Goal: Browse casually: Explore the website without a specific task or goal

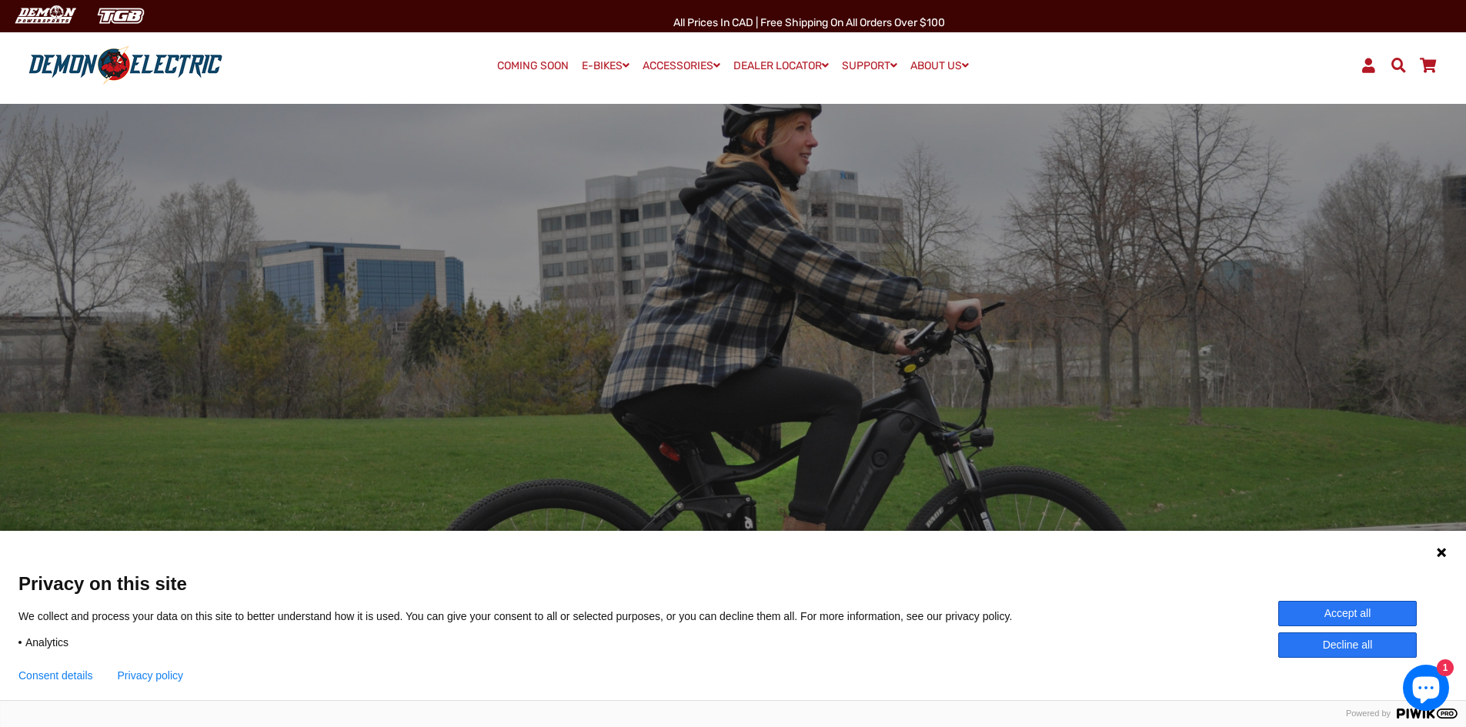
click at [745, 386] on div at bounding box center [733, 413] width 885 height 93
click at [727, 325] on div at bounding box center [733, 414] width 1466 height 650
click at [618, 391] on div at bounding box center [733, 413] width 885 height 93
click at [1374, 616] on button "Accept all" at bounding box center [1348, 613] width 139 height 25
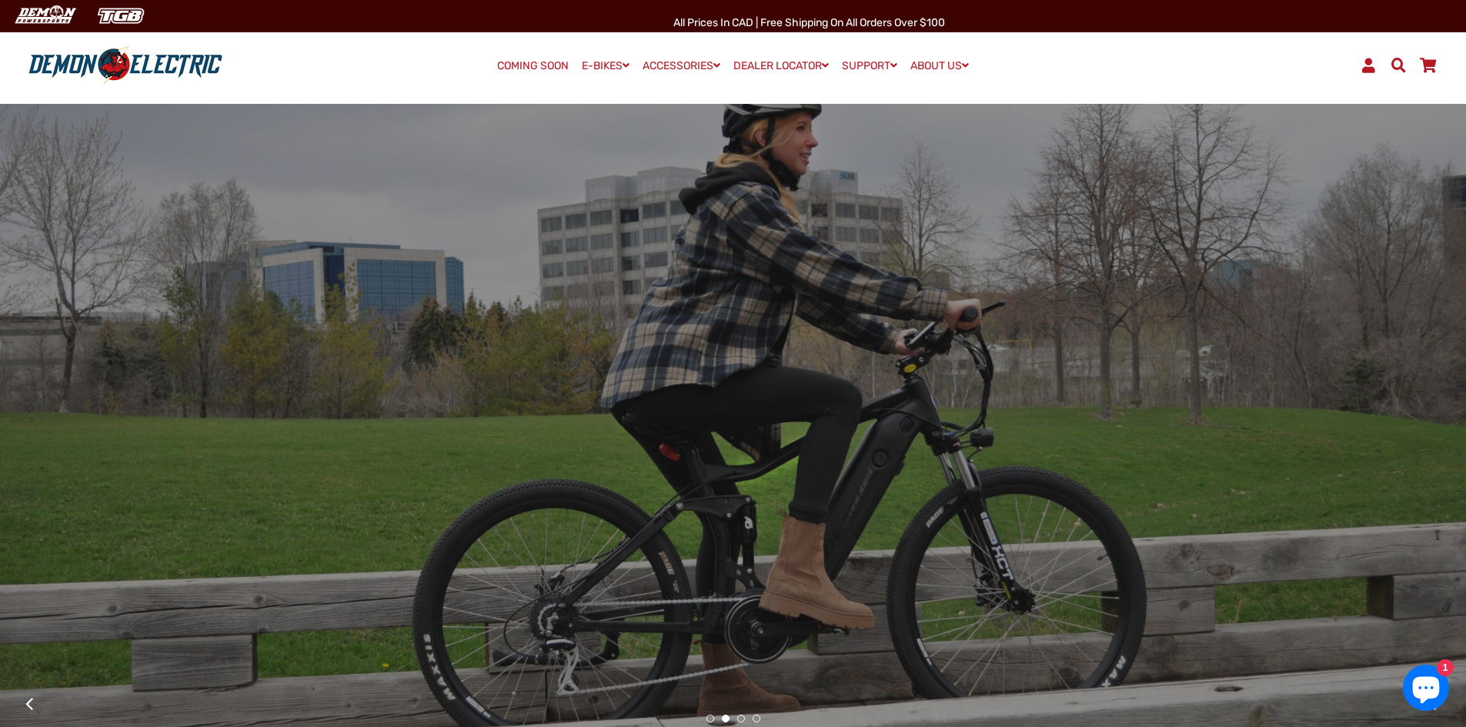
click at [453, 453] on div at bounding box center [733, 413] width 885 height 93
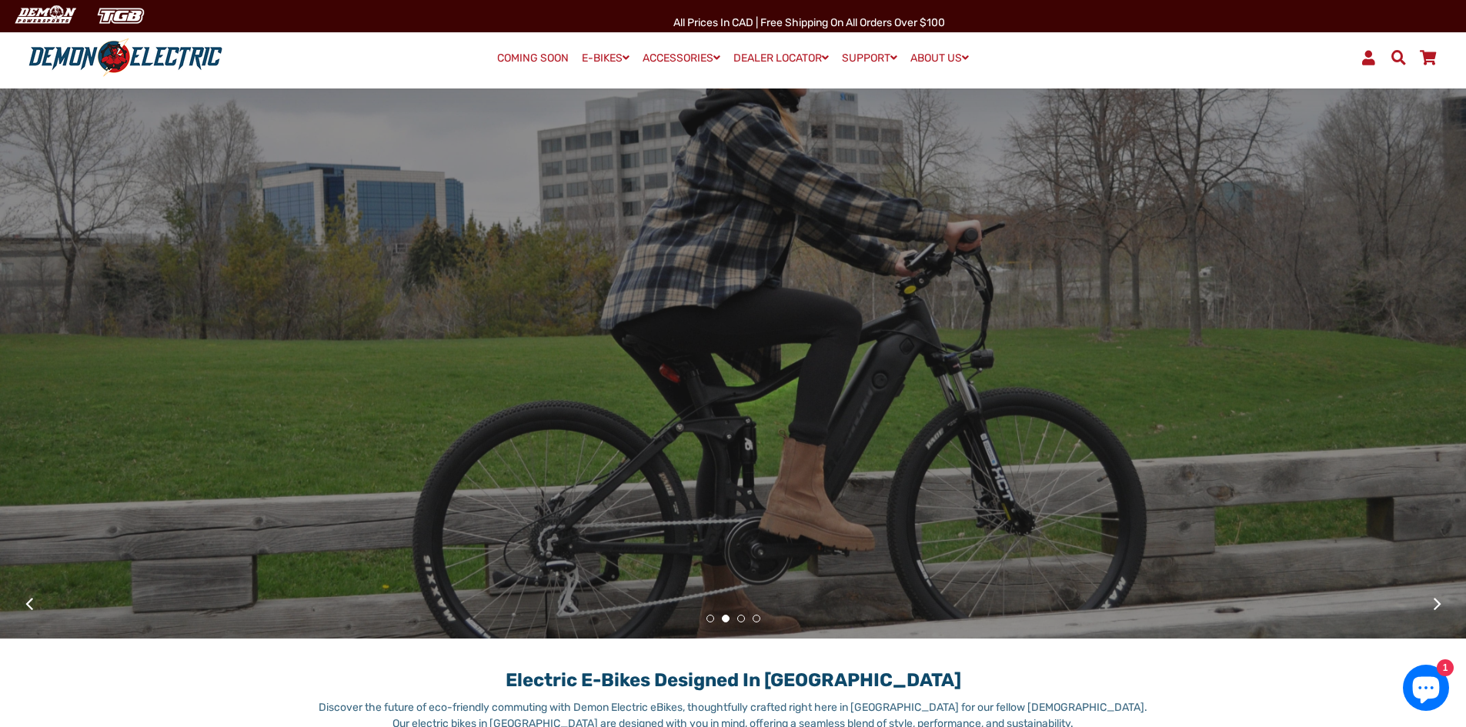
scroll to position [77, 0]
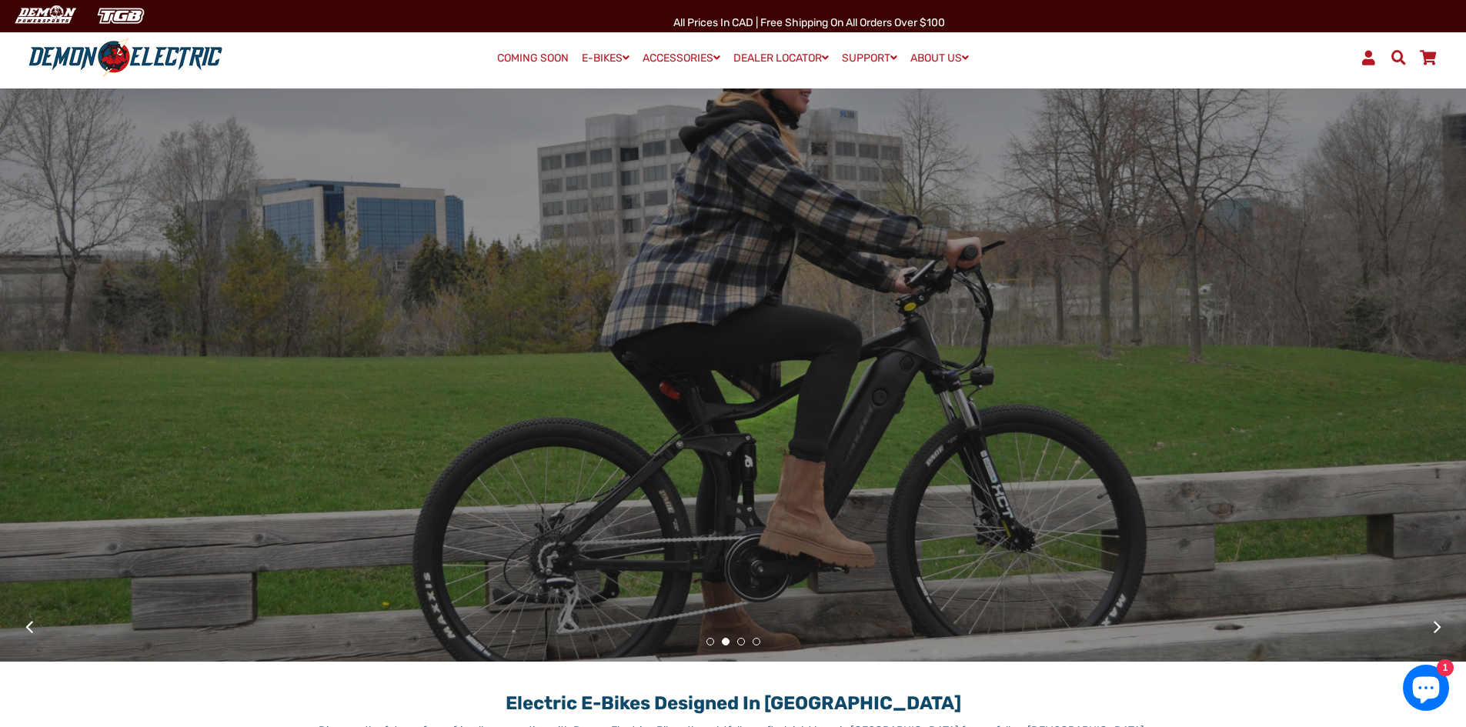
click at [707, 644] on button "1" at bounding box center [711, 642] width 8 height 8
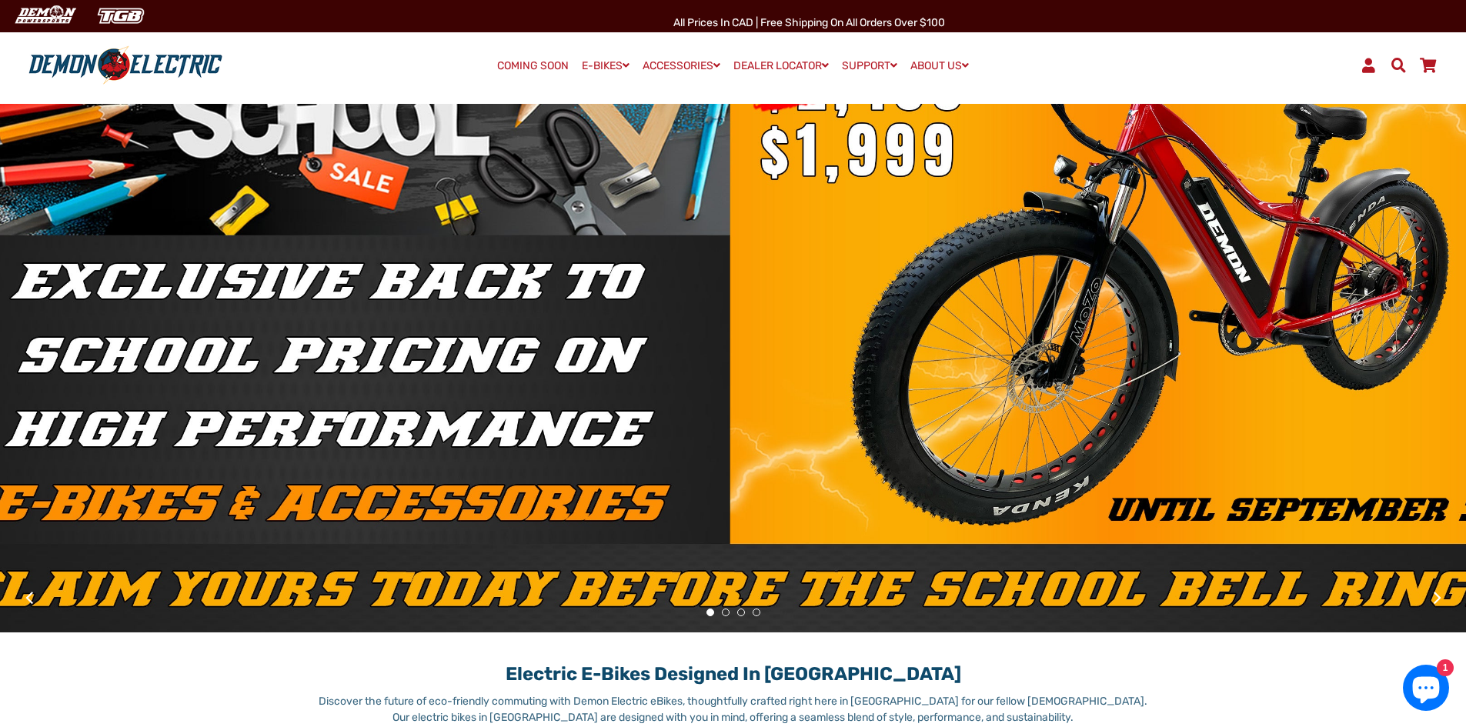
scroll to position [0, 0]
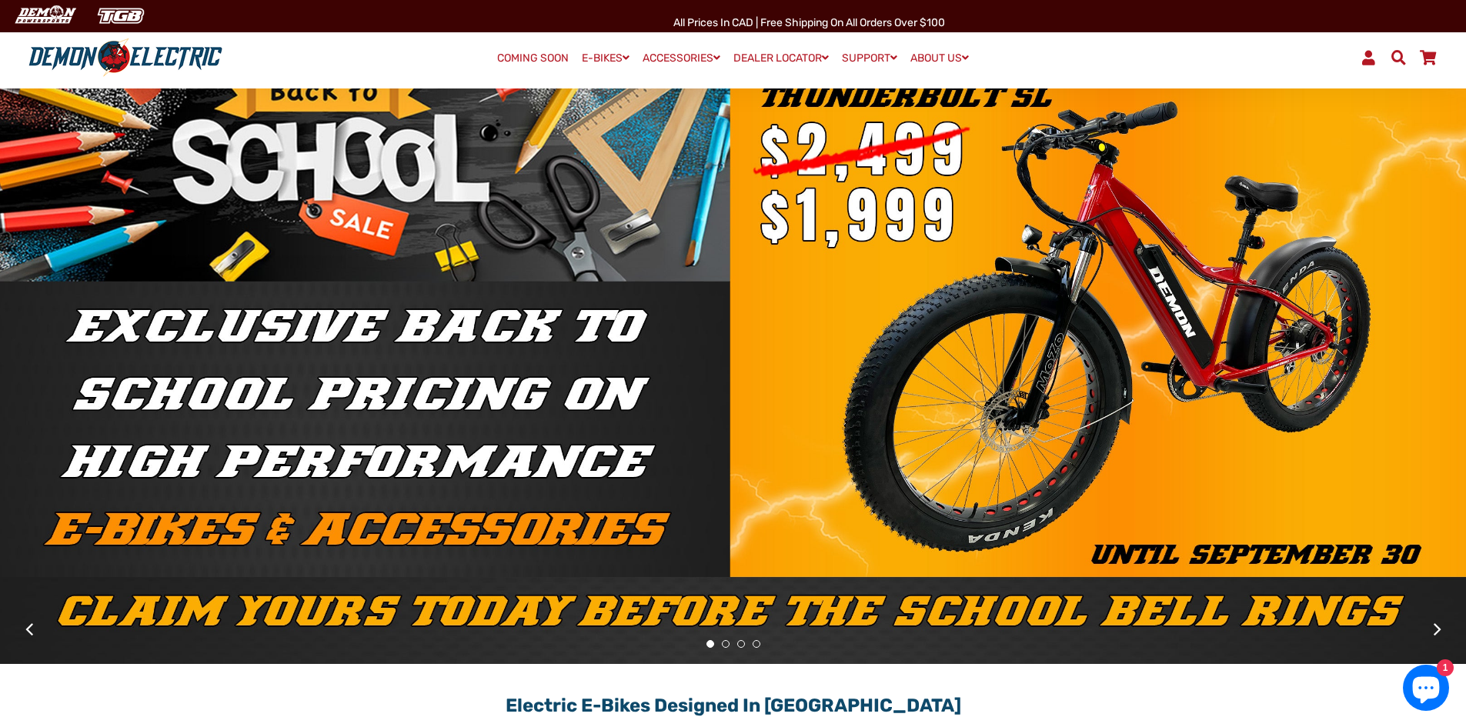
scroll to position [77, 0]
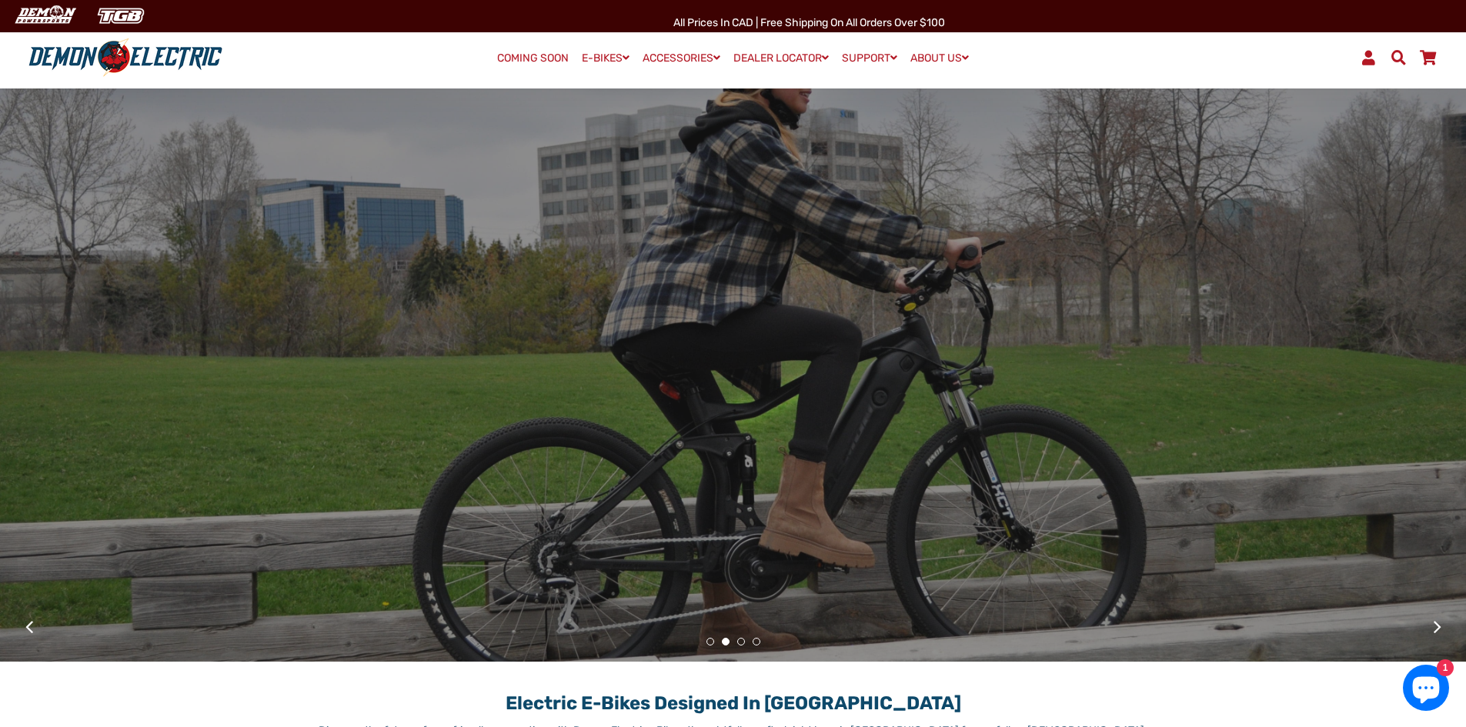
click at [711, 645] on button "1" at bounding box center [711, 642] width 8 height 8
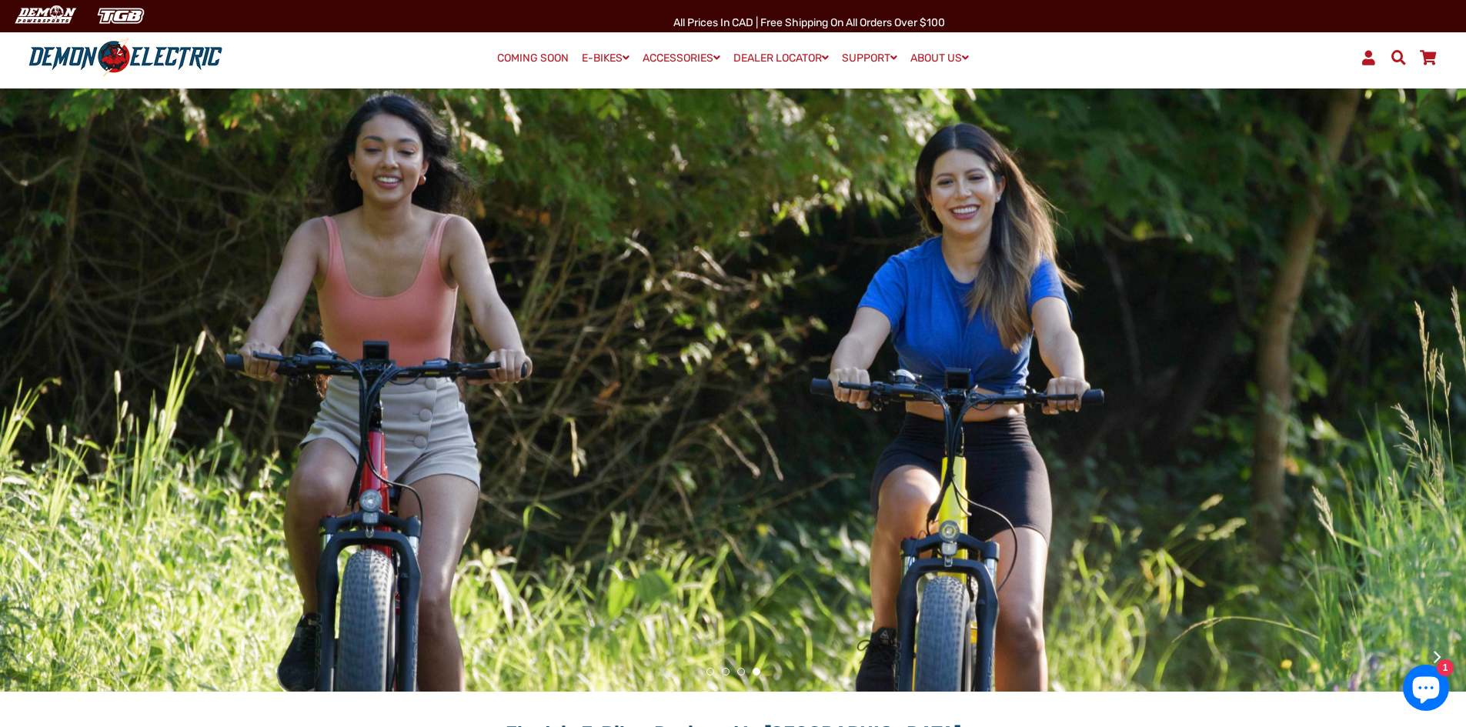
scroll to position [154, 0]
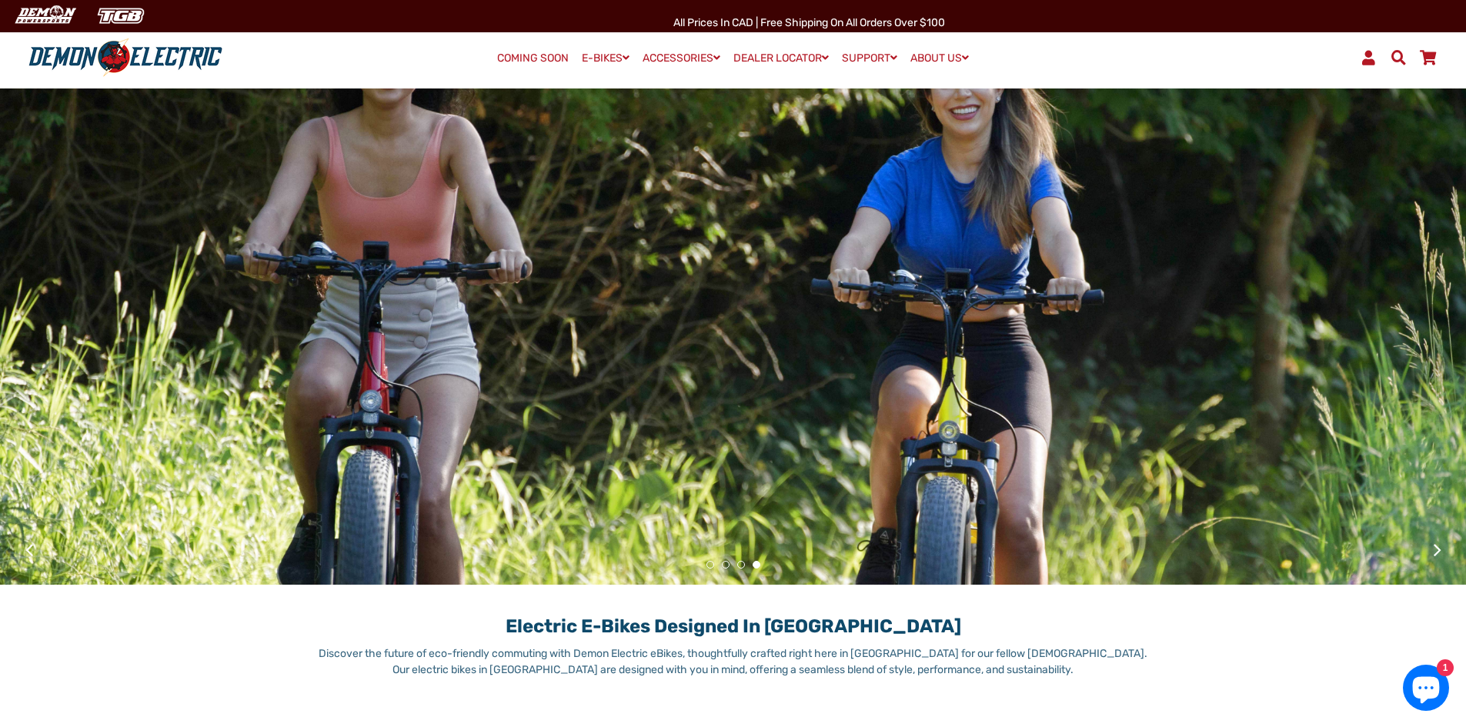
click at [708, 567] on button "1" at bounding box center [711, 565] width 8 height 8
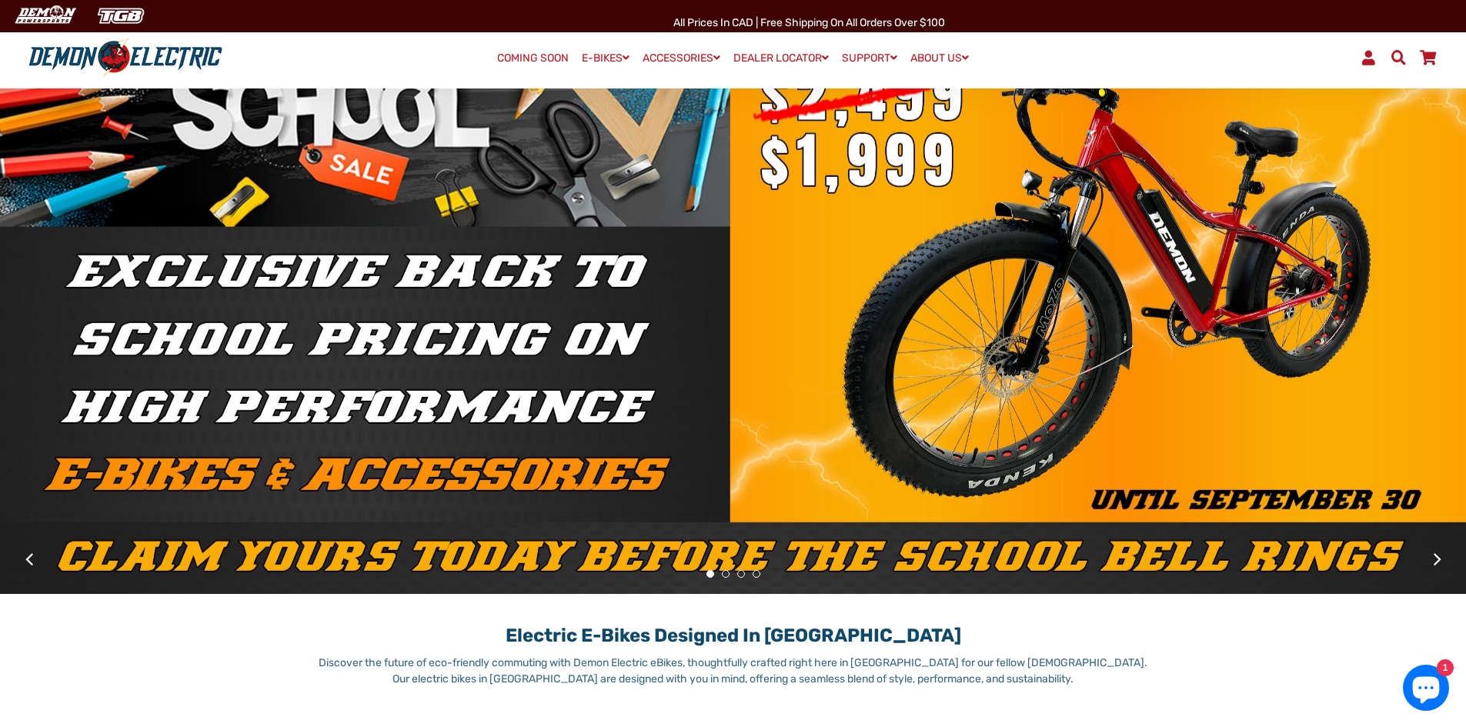
scroll to position [161, 0]
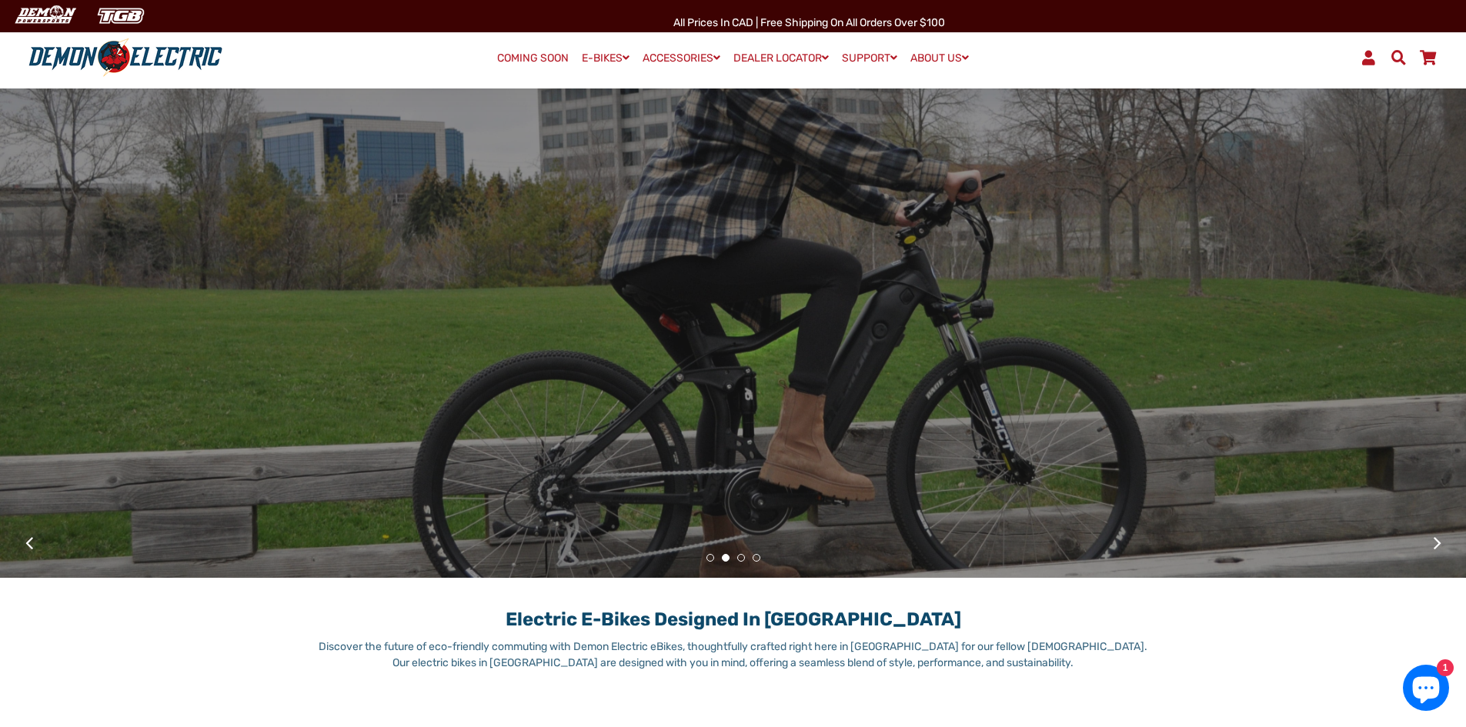
click at [710, 561] on button "1" at bounding box center [711, 558] width 8 height 8
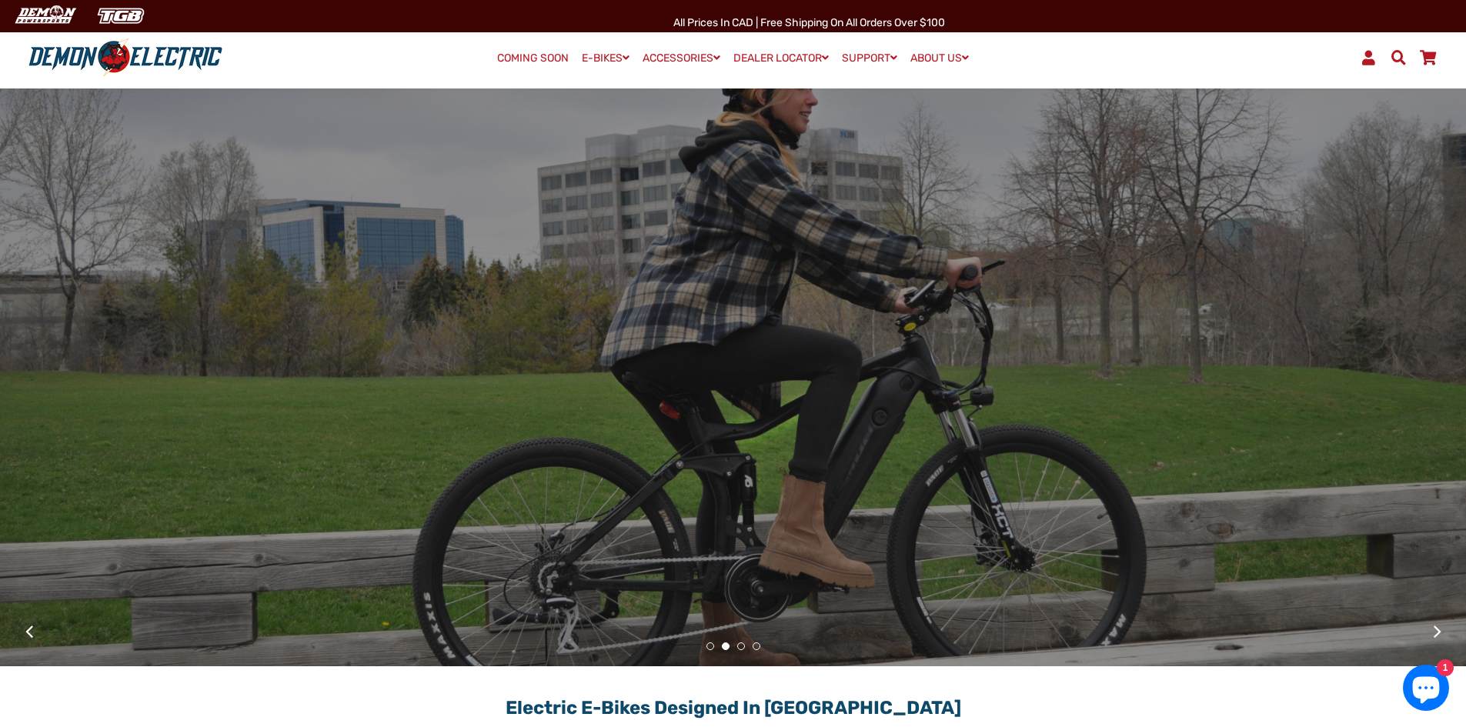
scroll to position [0, 0]
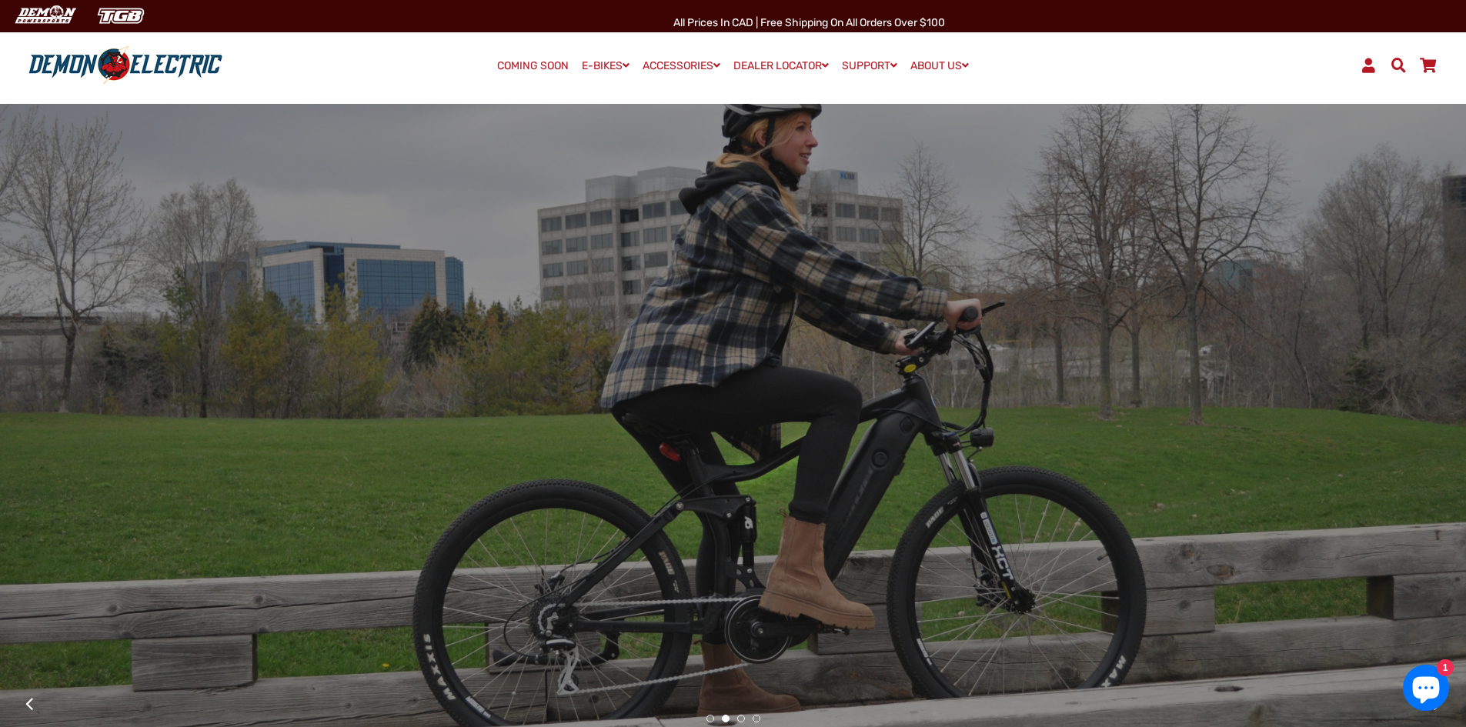
click at [747, 720] on li "3" at bounding box center [741, 718] width 15 height 15
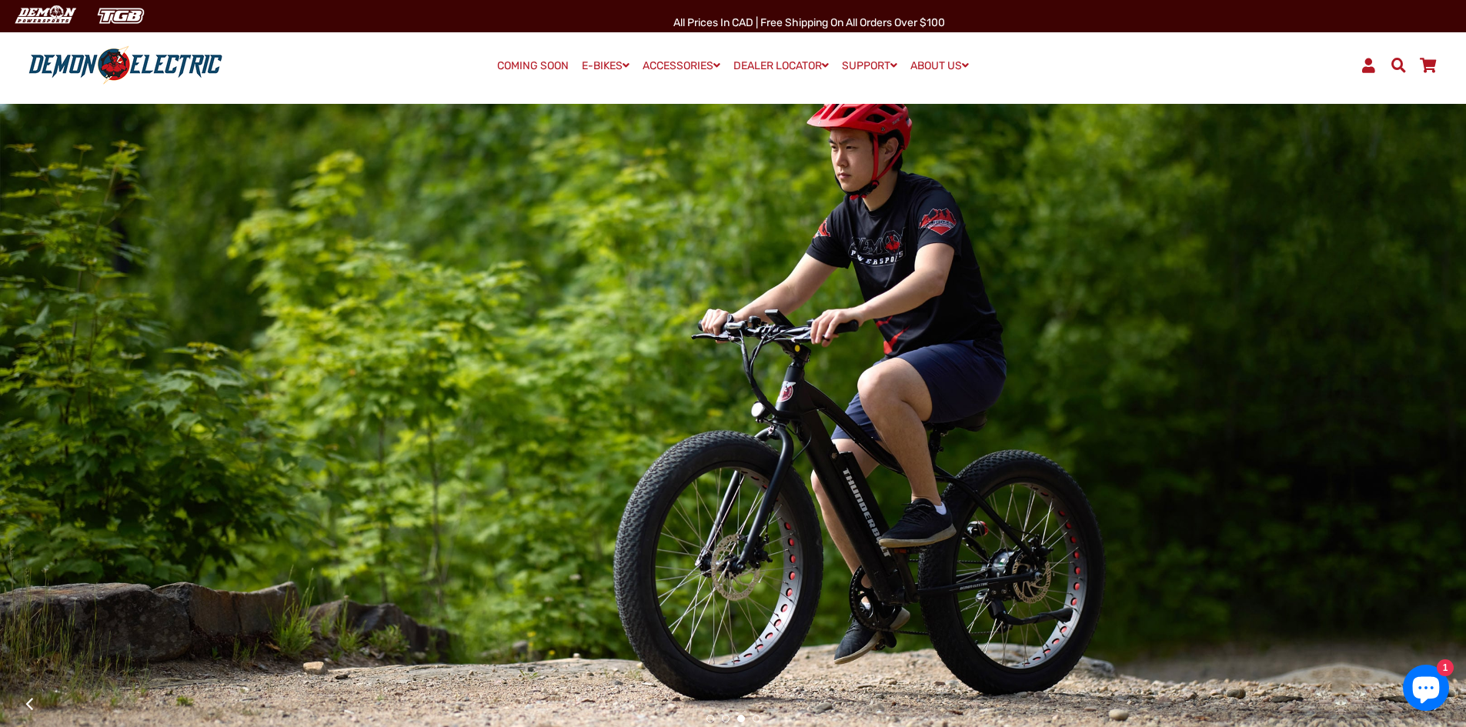
click at [744, 719] on button "3" at bounding box center [741, 719] width 8 height 8
click at [753, 719] on button "4" at bounding box center [757, 719] width 8 height 8
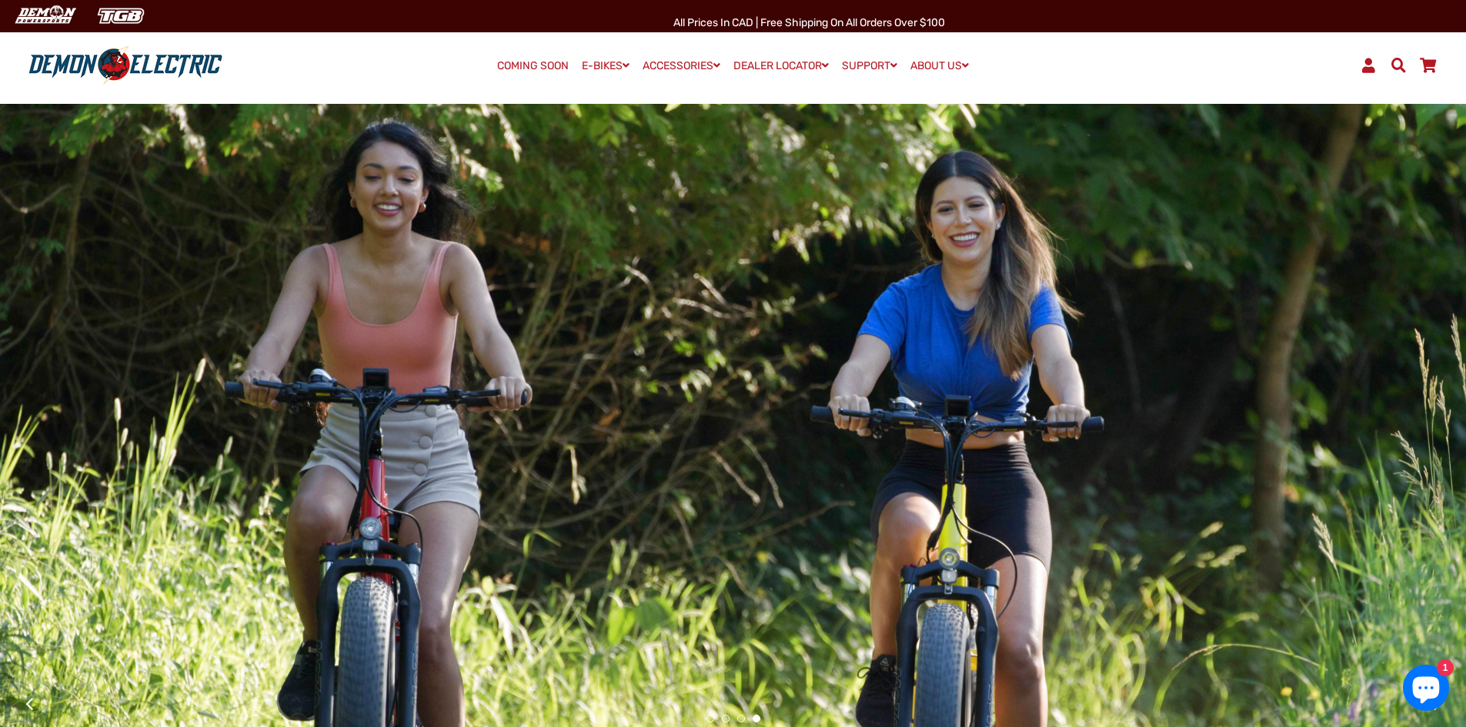
scroll to position [77, 0]
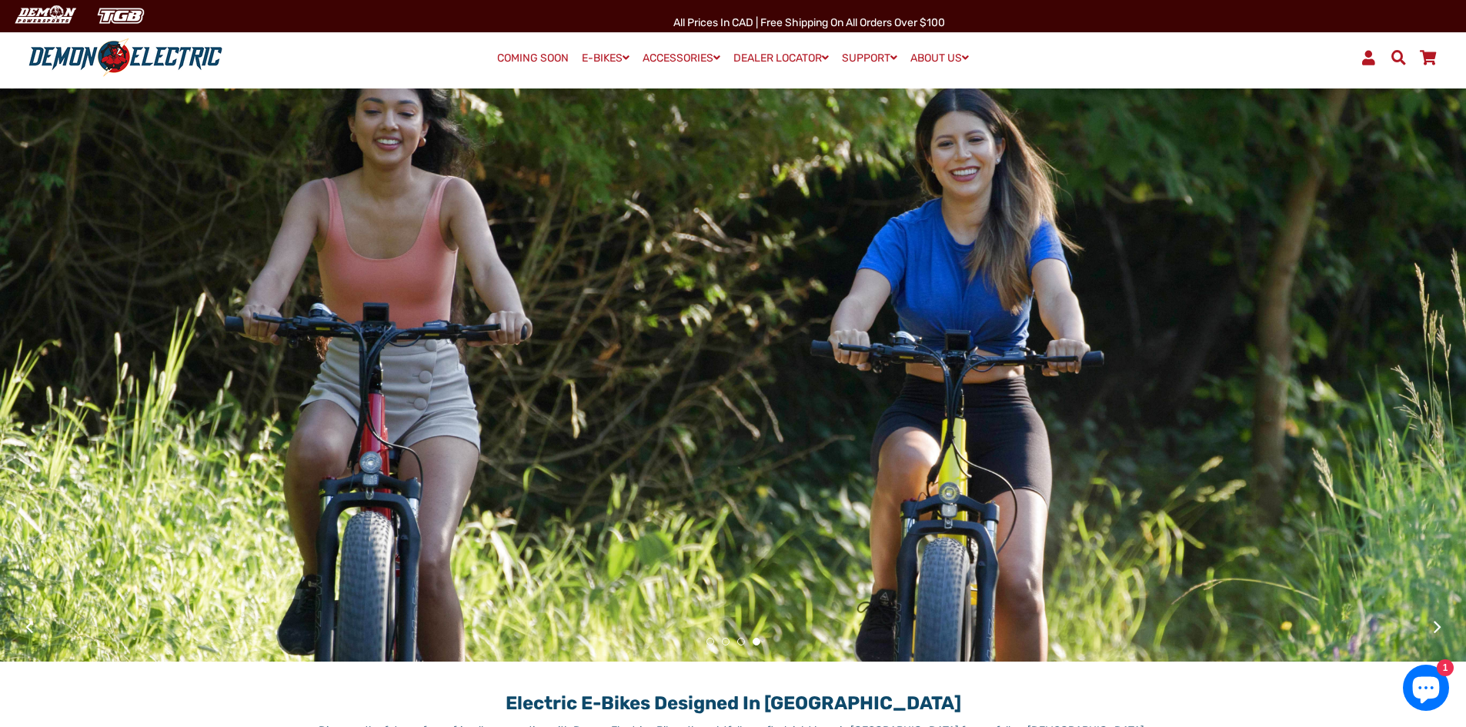
click at [708, 643] on button "1" at bounding box center [711, 642] width 8 height 8
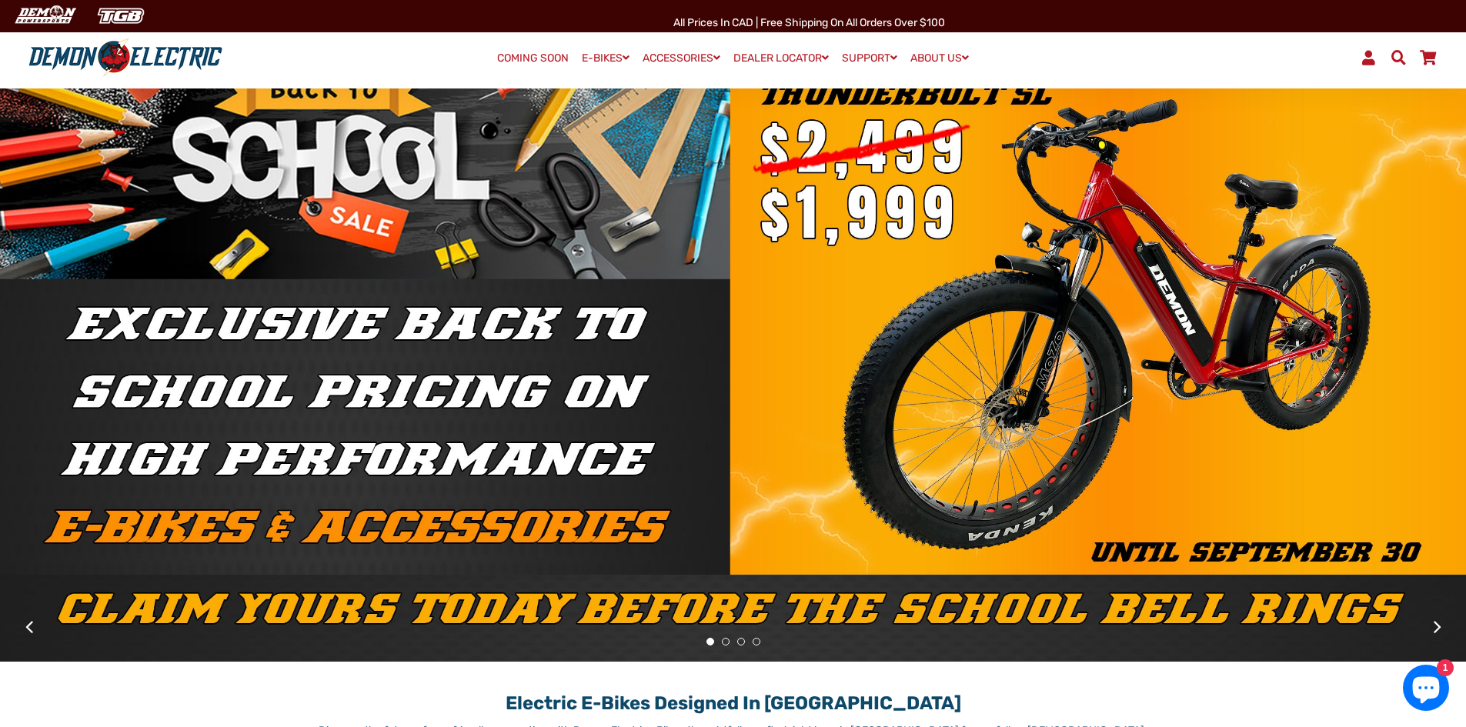
click at [727, 643] on button "2" at bounding box center [726, 642] width 8 height 8
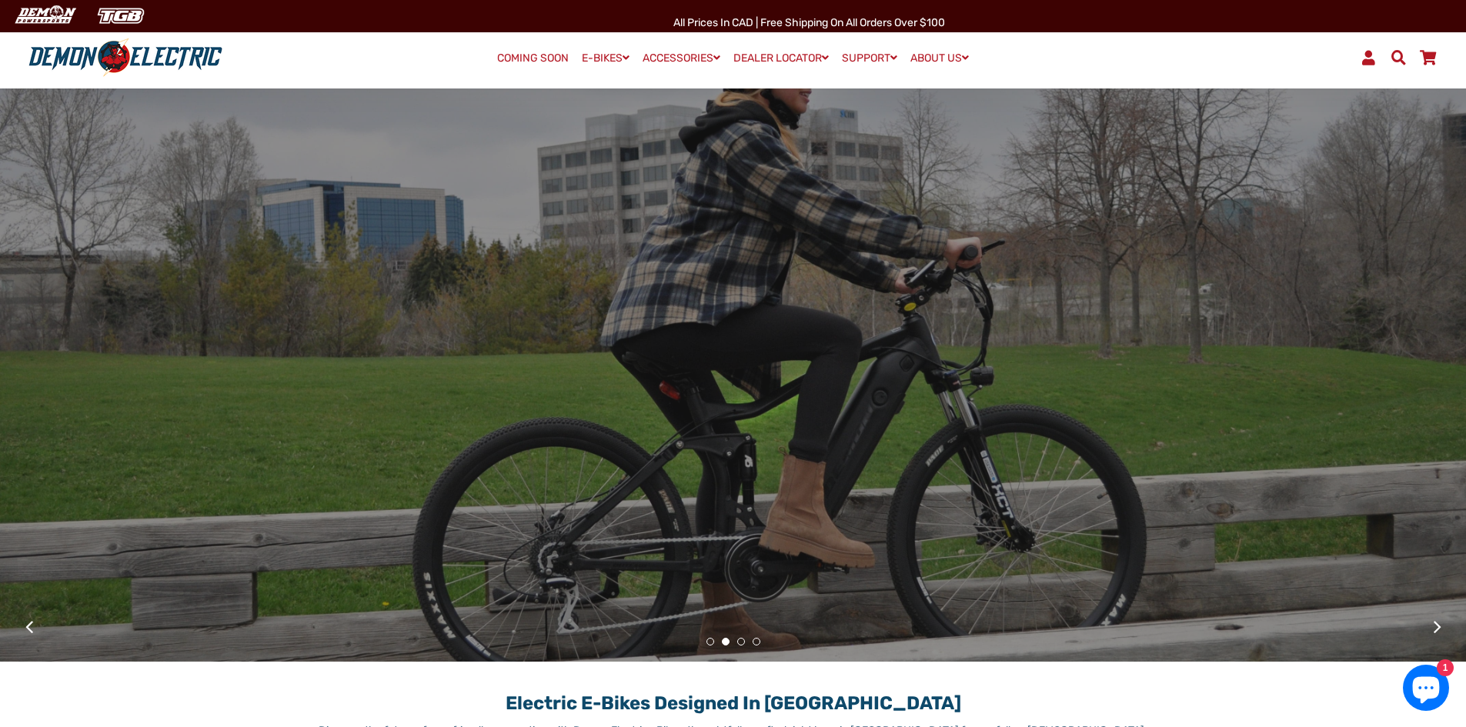
click at [741, 642] on button "3" at bounding box center [741, 642] width 8 height 8
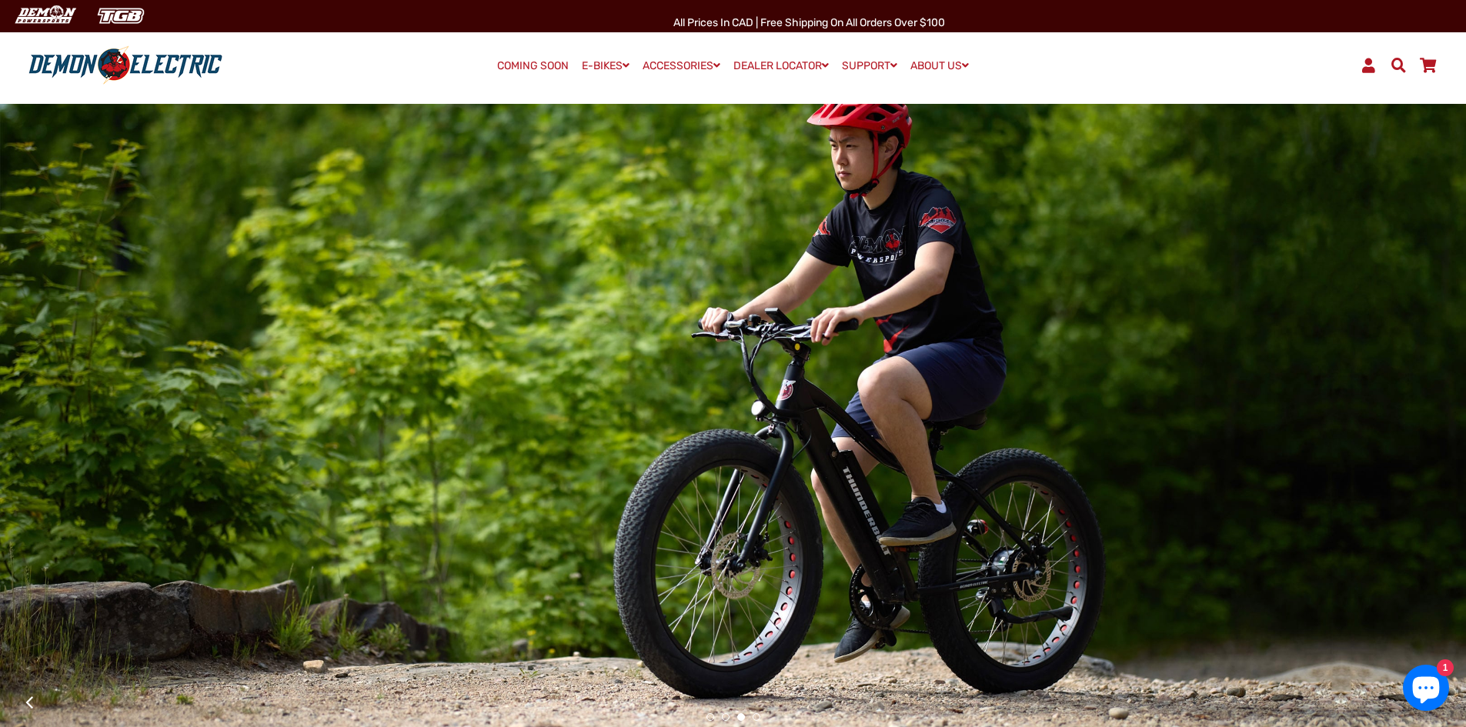
scroll to position [0, 0]
